Goal: Transaction & Acquisition: Purchase product/service

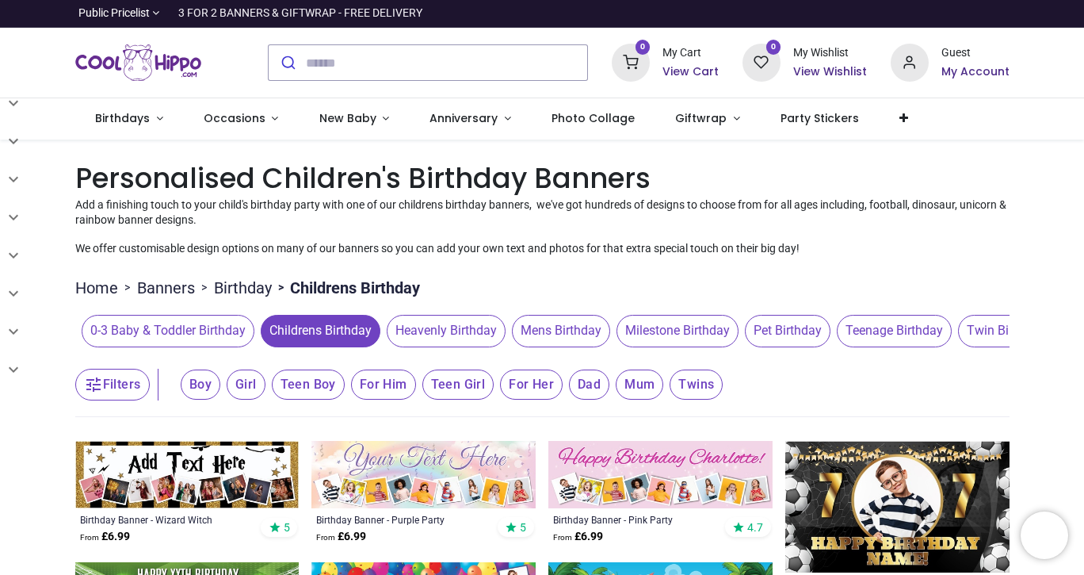
click at [193, 380] on span "Boy" at bounding box center [201, 384] width 40 height 30
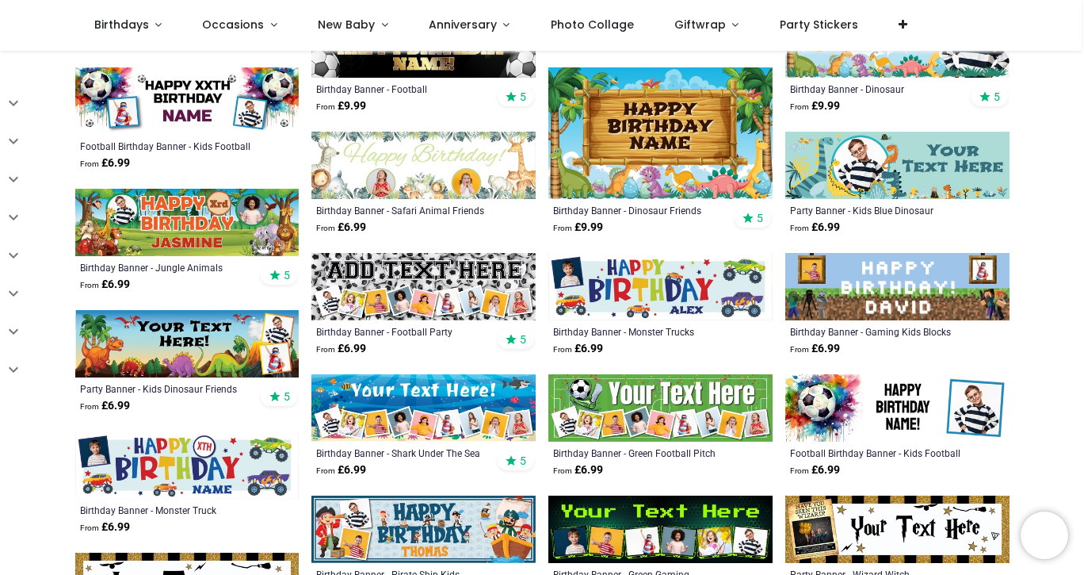
scroll to position [412, 0]
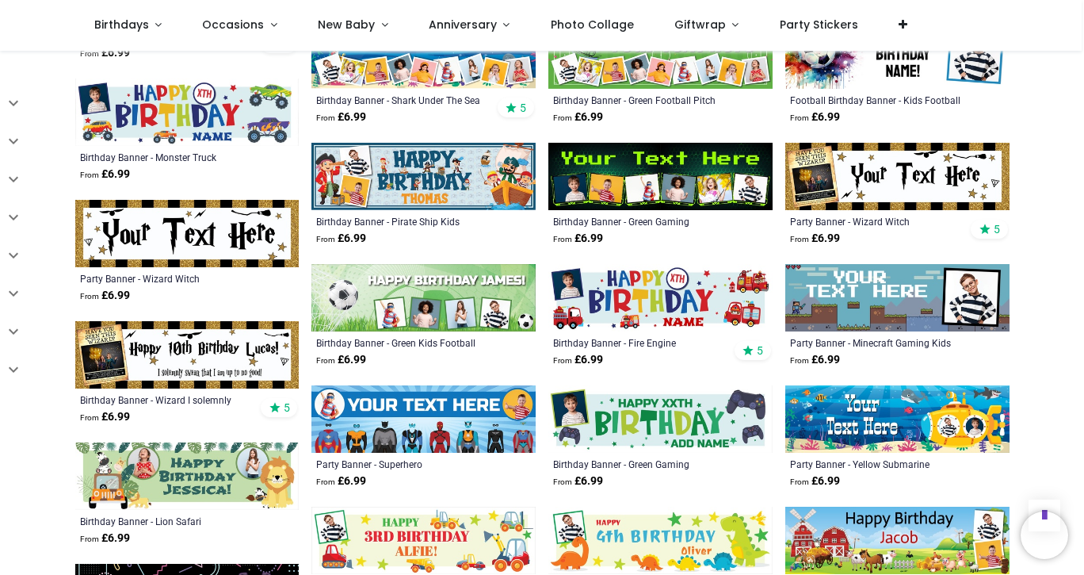
scroll to position [761, 0]
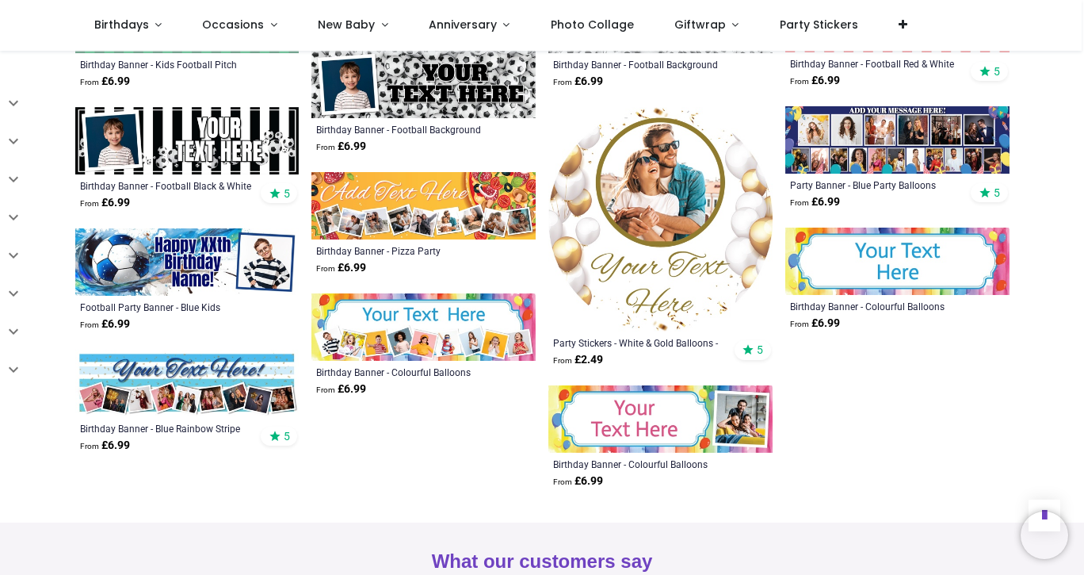
scroll to position [2283, 0]
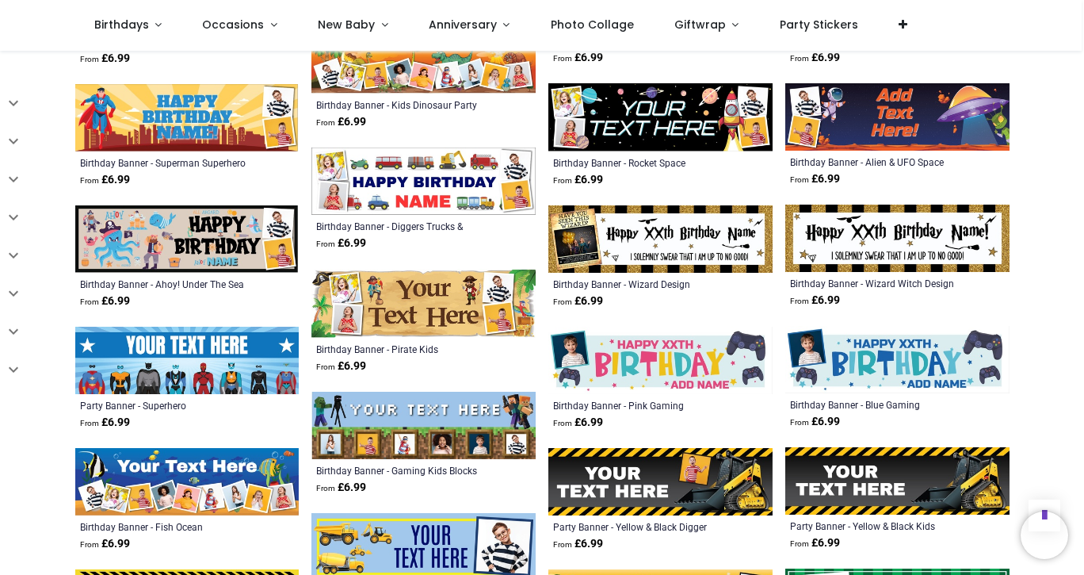
scroll to position [1490, 0]
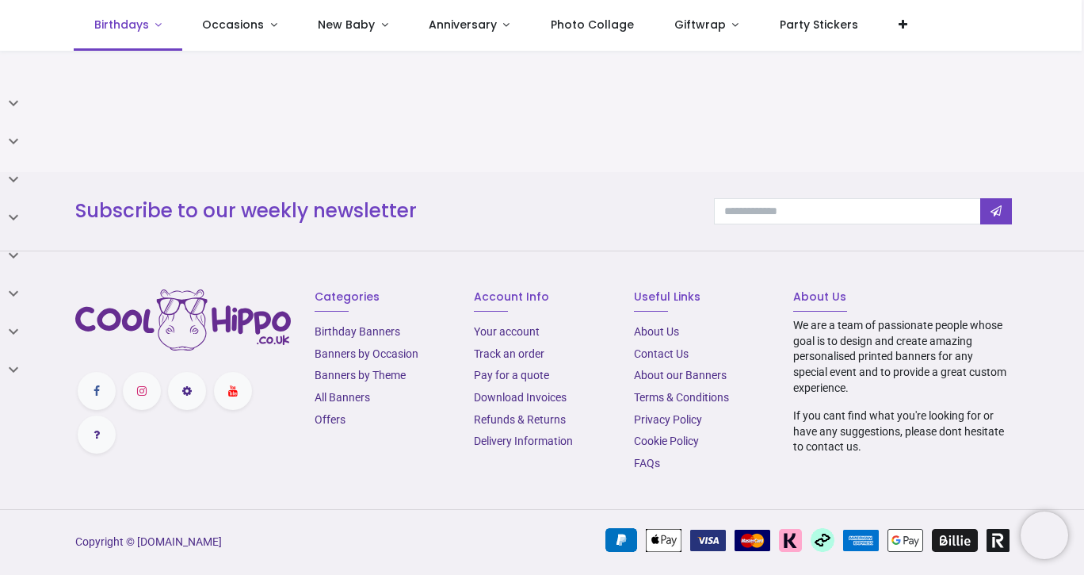
scroll to position [17, 0]
